Goal: Obtain resource: Obtain resource

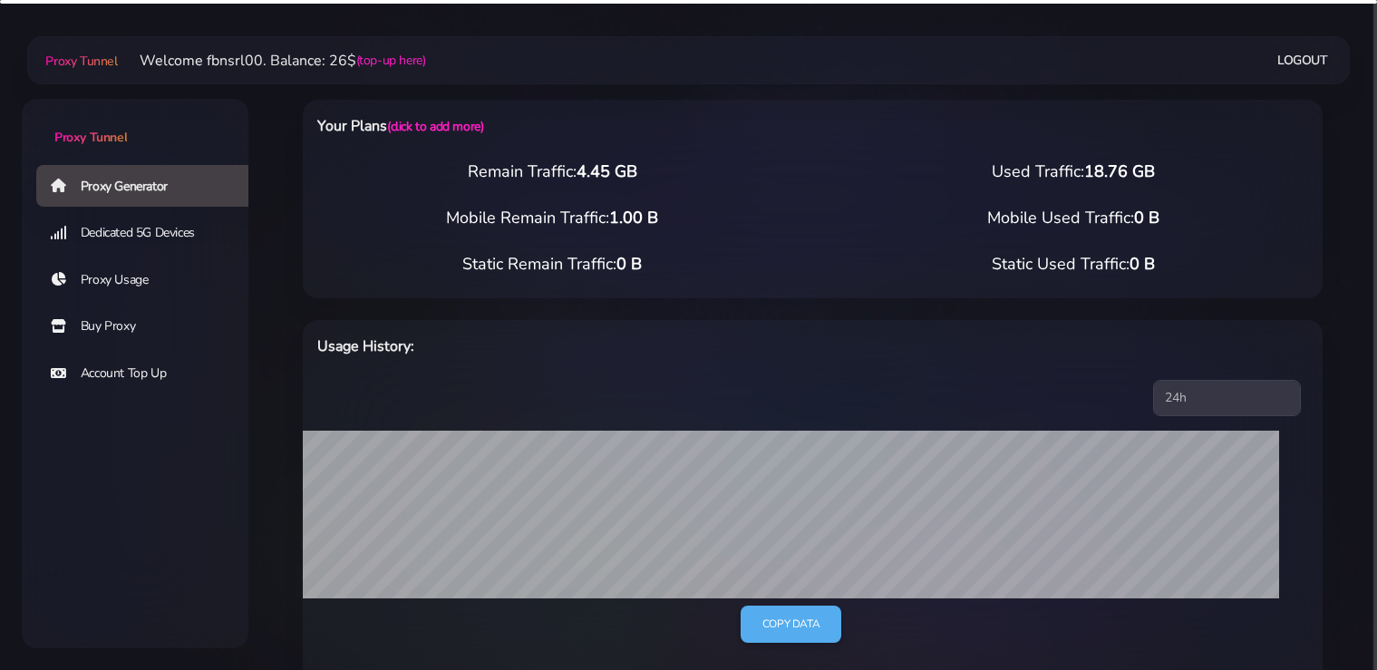
select select "static"
select select "IT"
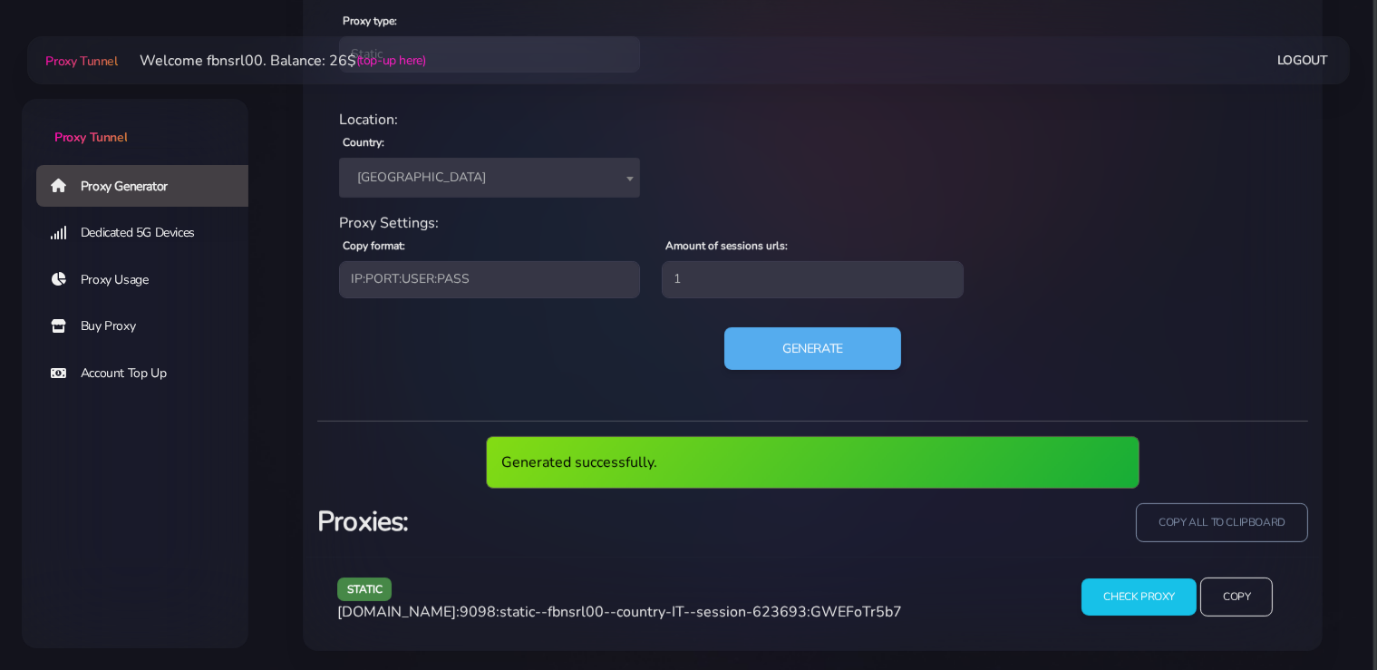
scroll to position [729, 0]
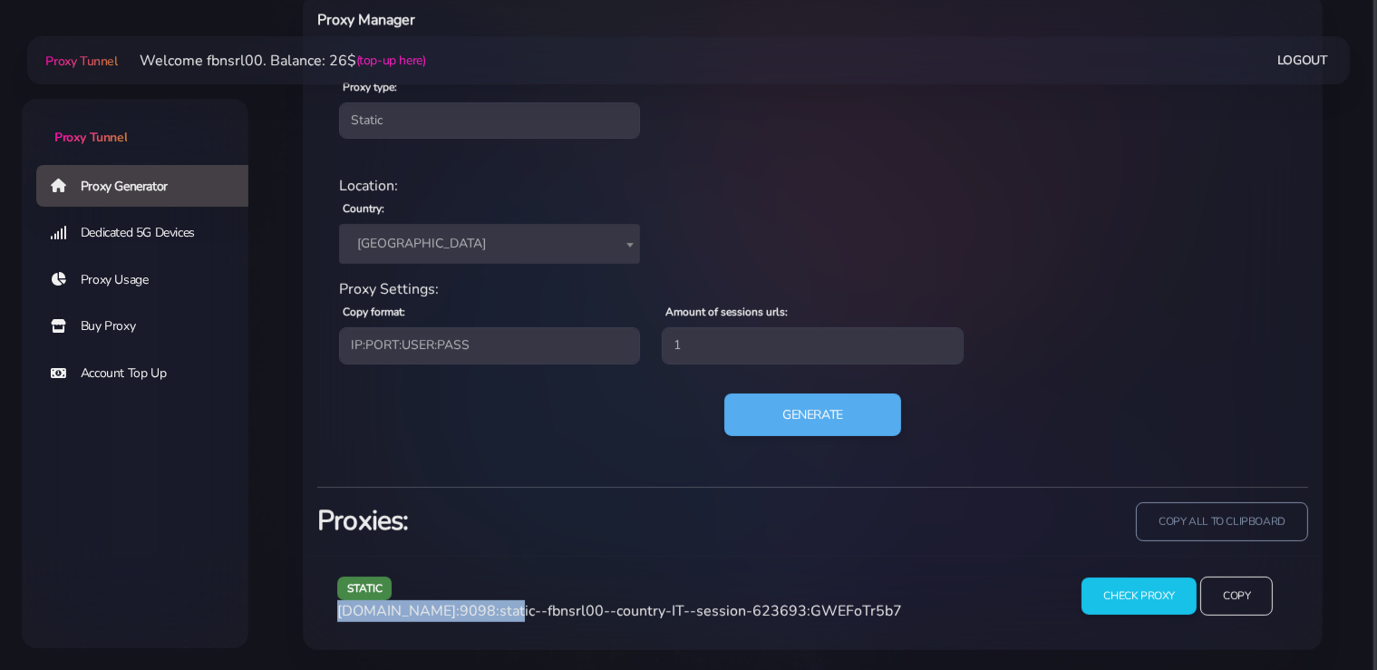
drag, startPoint x: 494, startPoint y: 609, endPoint x: 433, endPoint y: 664, distance: 81.5
click at [324, 611] on div "static [DOMAIN_NAME]:9098:static--fbnsrl00--country-IT--session-623693:GWEFoTr5…" at bounding box center [812, 603] width 1013 height 94
copy span "[DOMAIN_NAME]:9098"
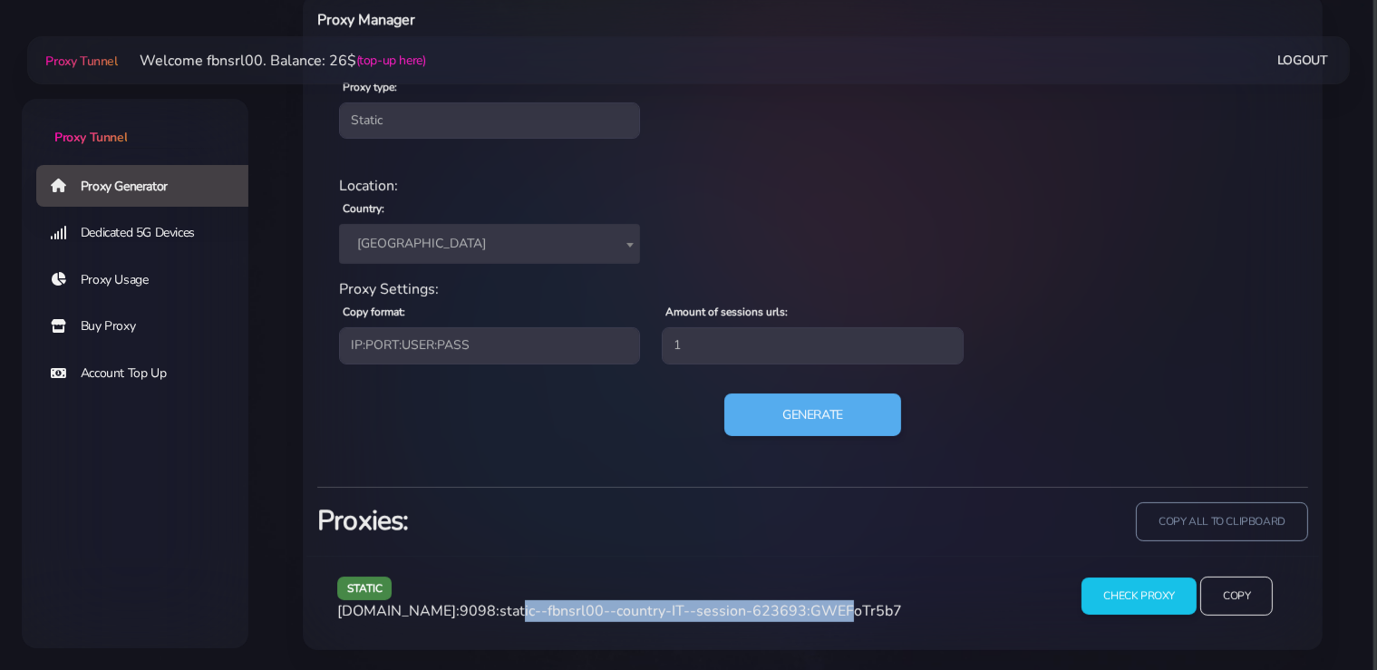
drag, startPoint x: 801, startPoint y: 608, endPoint x: 498, endPoint y: 617, distance: 302.9
click at [498, 617] on span "[DOMAIN_NAME]:9098:static--fbnsrl00--country-IT--session-623693:GWEFoTr5b7" at bounding box center [619, 611] width 565 height 20
click at [753, 607] on span "[DOMAIN_NAME]:9098:static--fbnsrl00--country-IT--session-623693:GWEFoTr5b7" at bounding box center [619, 611] width 565 height 20
drag, startPoint x: 800, startPoint y: 611, endPoint x: 502, endPoint y: 611, distance: 297.4
click at [502, 611] on span "[DOMAIN_NAME]:9098:static--fbnsrl00--country-IT--session-623693:GWEFoTr5b7" at bounding box center [619, 611] width 565 height 20
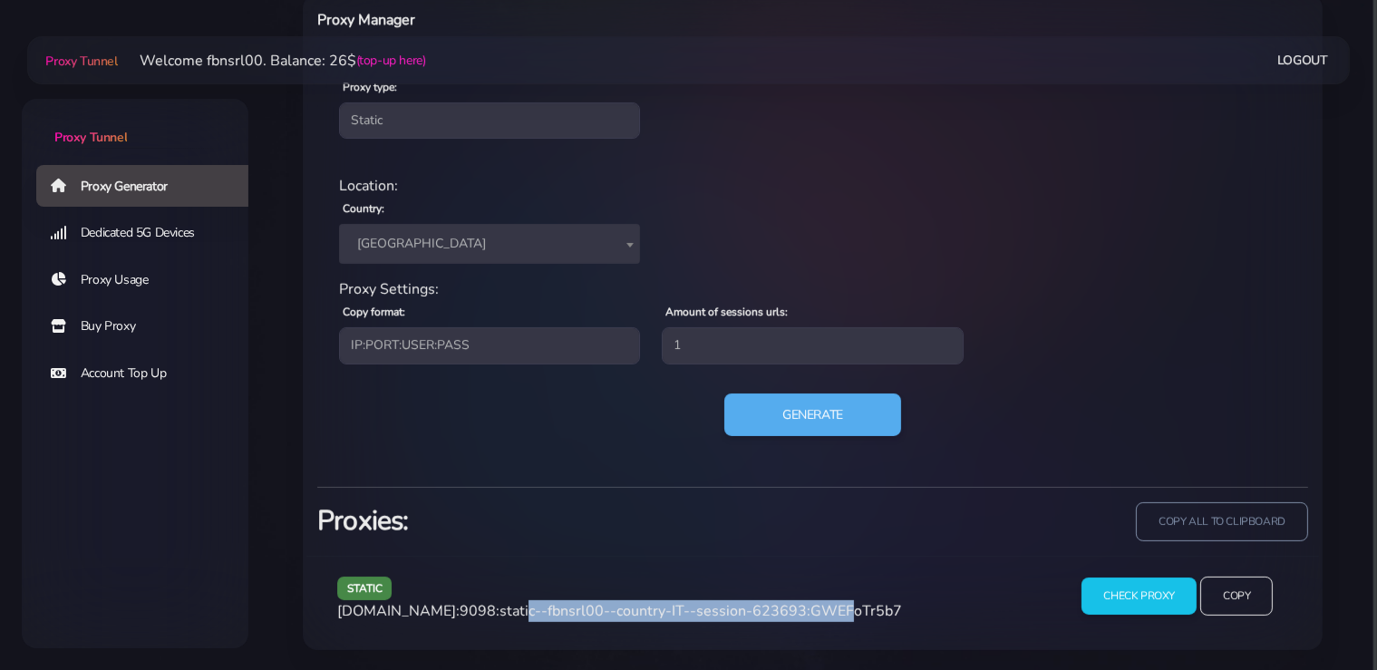
copy span "static--fbnsrl00--country-IT--session-623693"
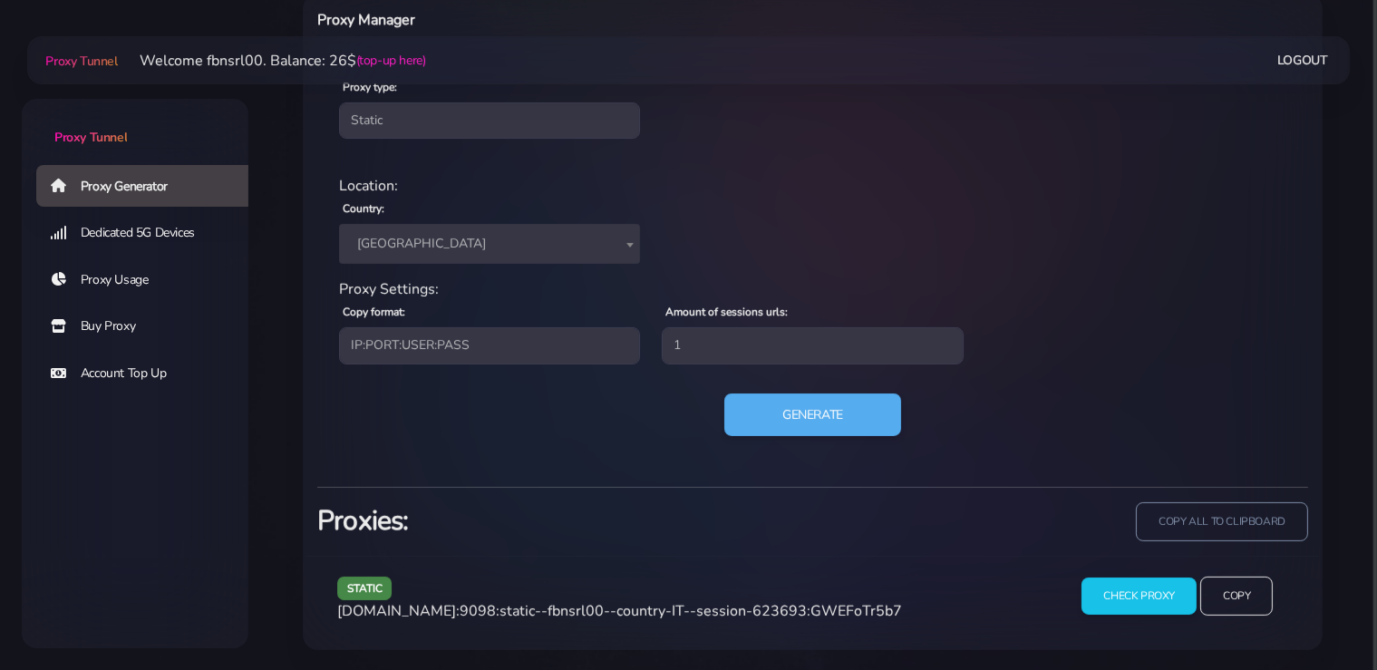
click at [854, 607] on span "[DOMAIN_NAME]:9098:static--fbnsrl00--country-IT--session-623693:GWEFoTr5b7" at bounding box center [619, 611] width 565 height 20
copy span "GWEFoTr5b7"
